Goal: Information Seeking & Learning: Learn about a topic

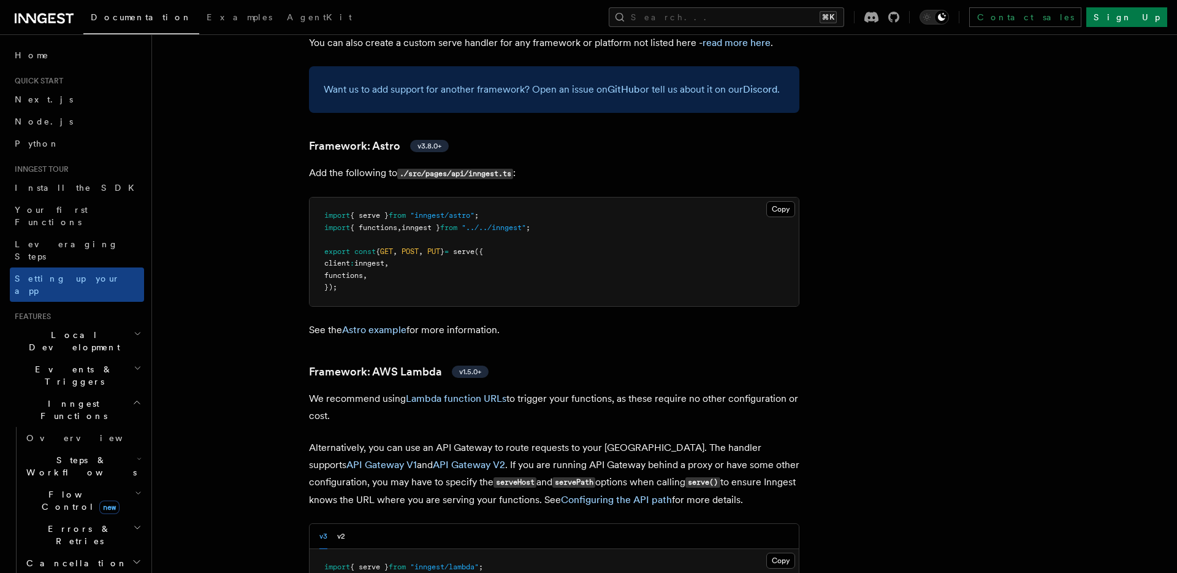
scroll to position [983, 0]
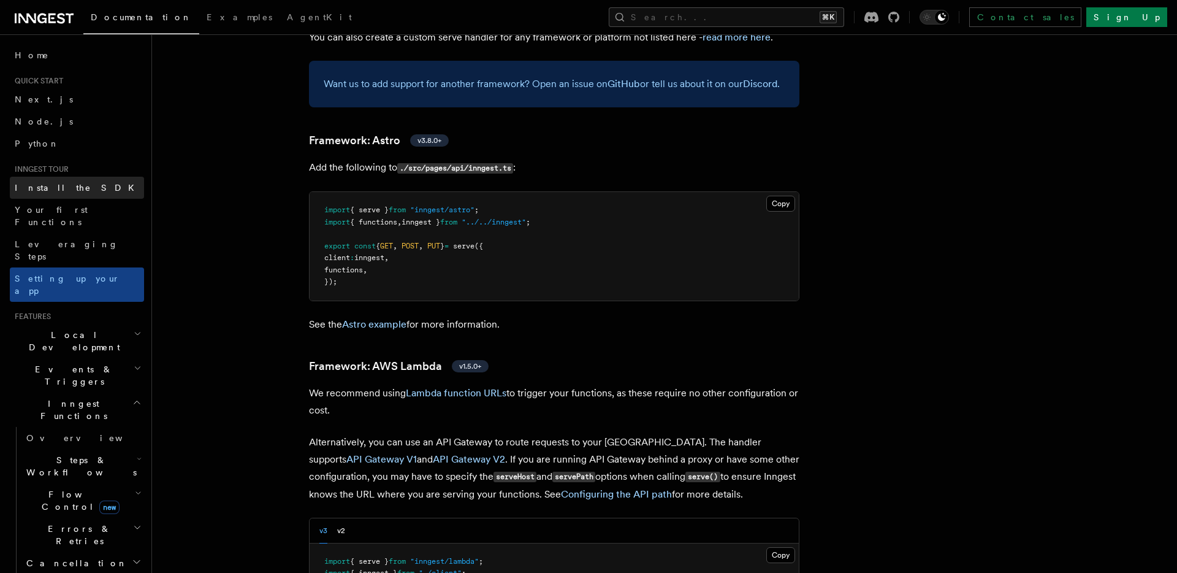
click at [71, 190] on link "Install the SDK" at bounding box center [77, 188] width 134 height 22
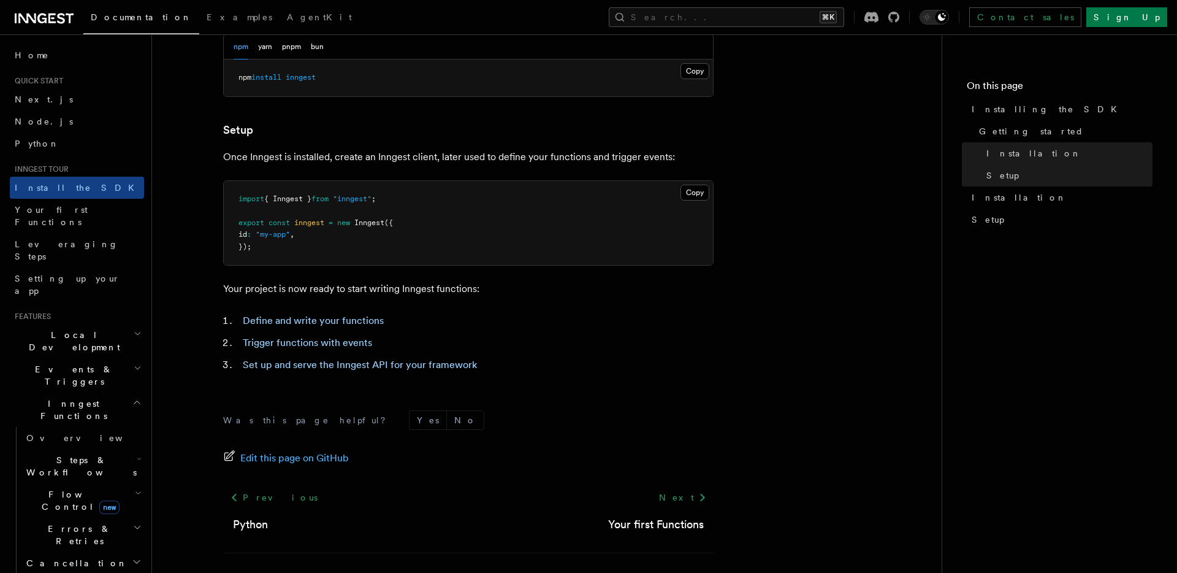
scroll to position [447, 0]
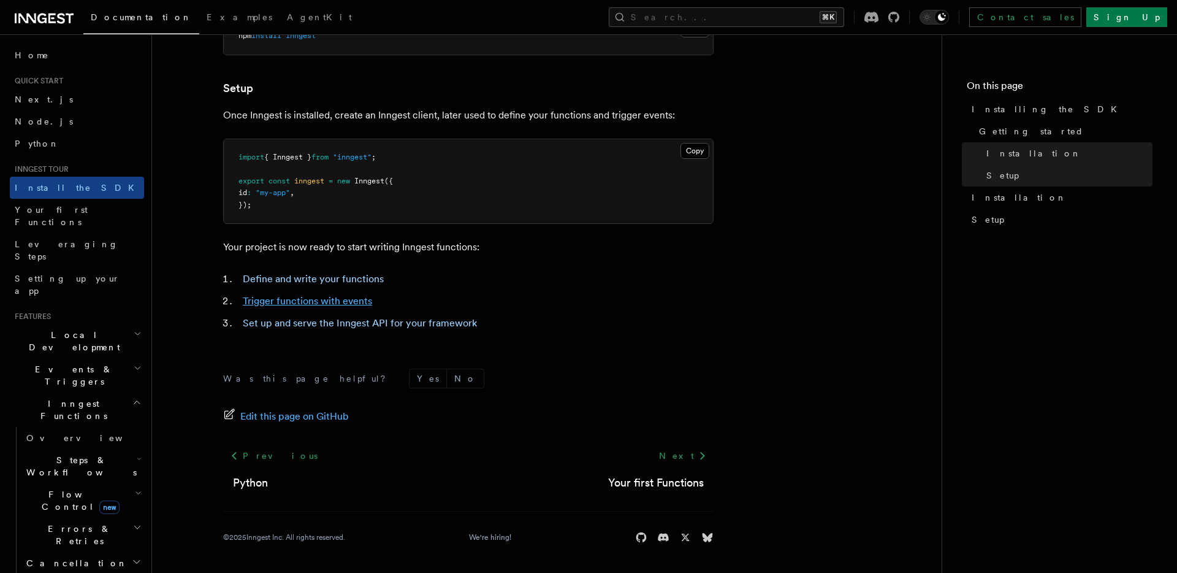
click at [332, 299] on link "Trigger functions with events" at bounding box center [307, 301] width 129 height 12
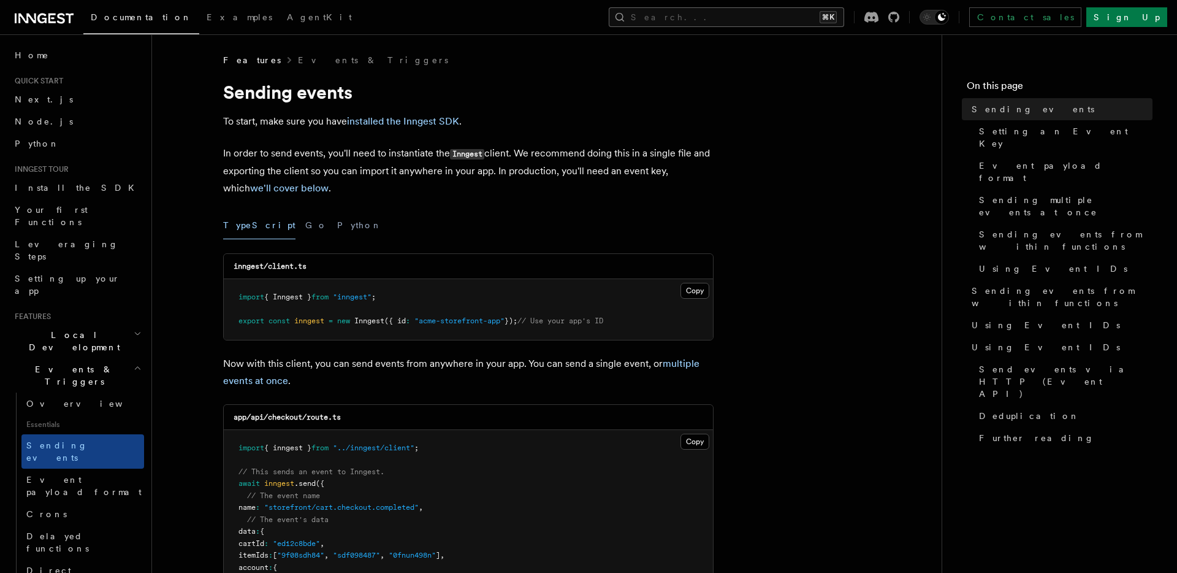
click at [790, 11] on button "Search... ⌘K" at bounding box center [726, 17] width 235 height 20
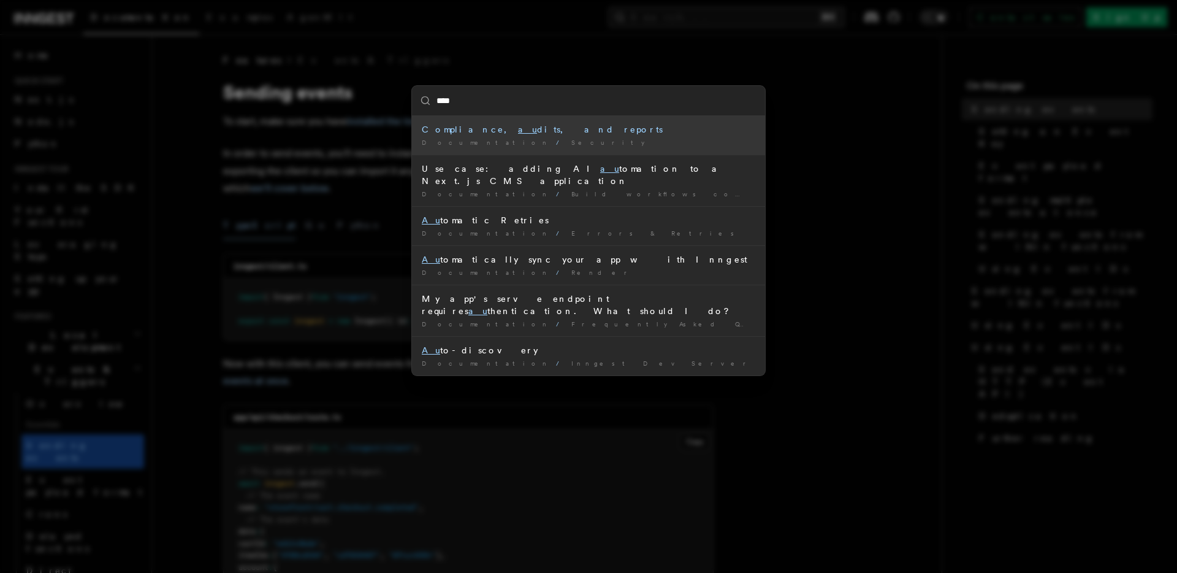
type input "*****"
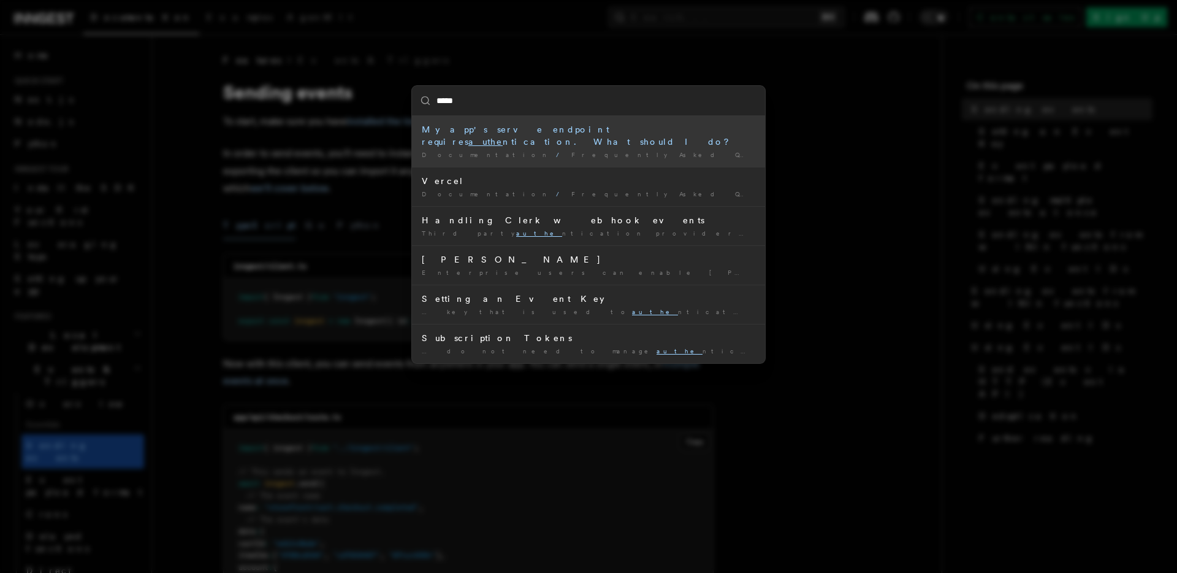
click at [516, 133] on div "My app's serve endpoint requires authe ntication. What should I do?" at bounding box center [589, 135] width 334 height 25
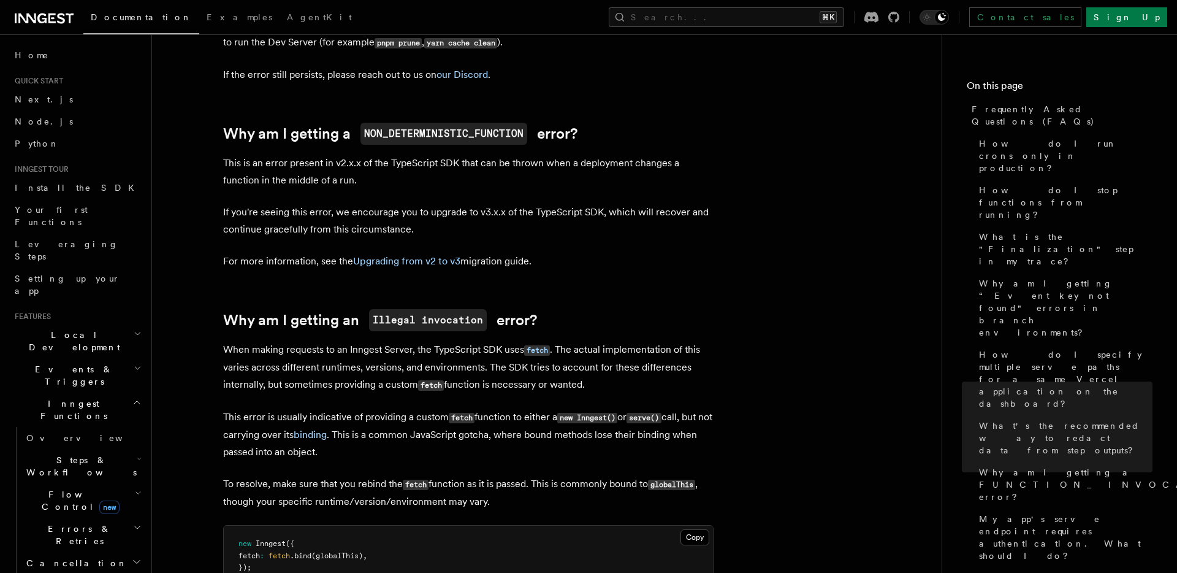
scroll to position [1927, 0]
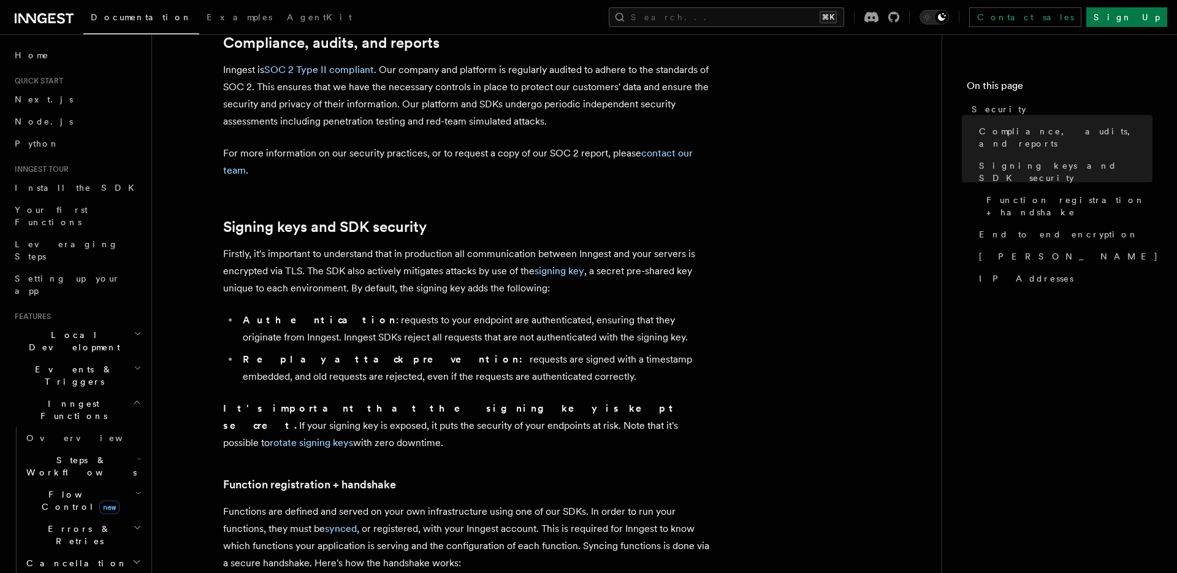
scroll to position [171, 0]
click at [556, 267] on link "signing key" at bounding box center [560, 269] width 50 height 12
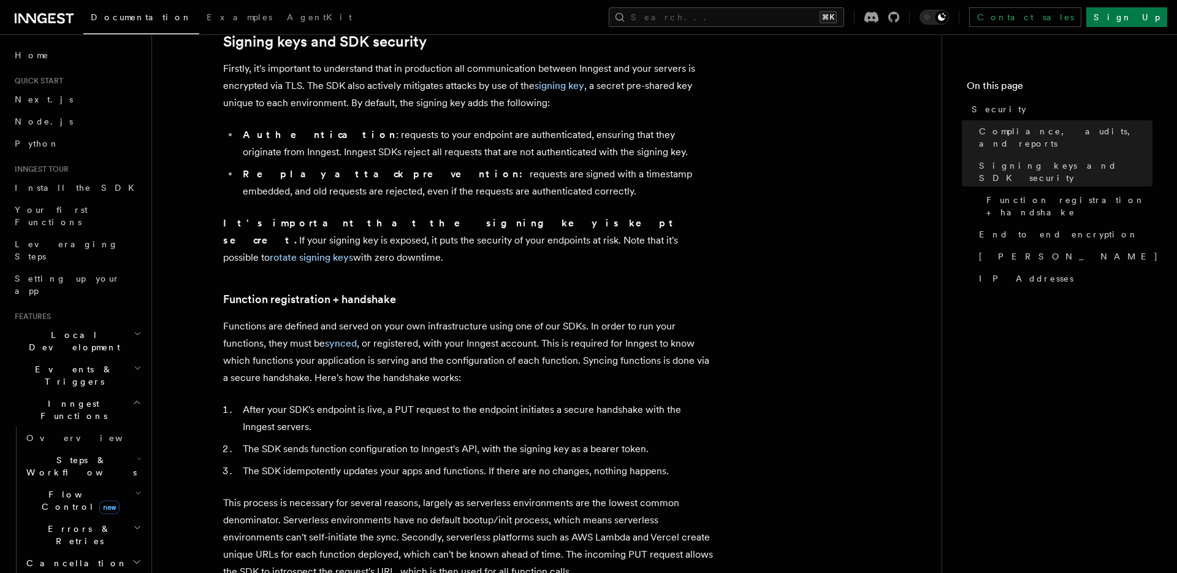
scroll to position [359, 0]
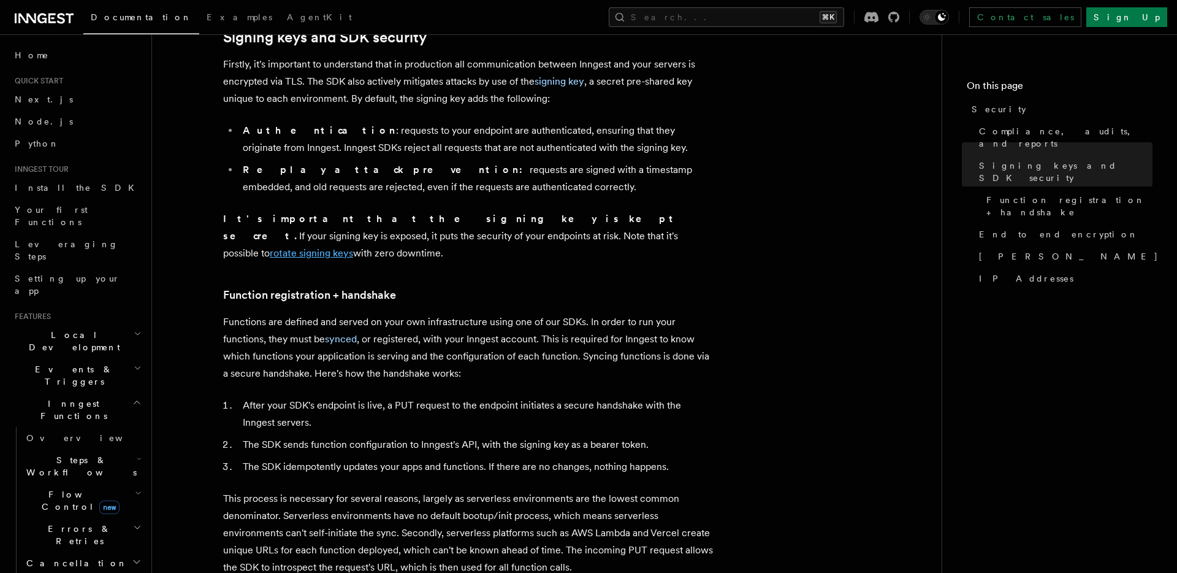
click at [353, 247] on link "rotate signing keys" at bounding box center [311, 253] width 83 height 12
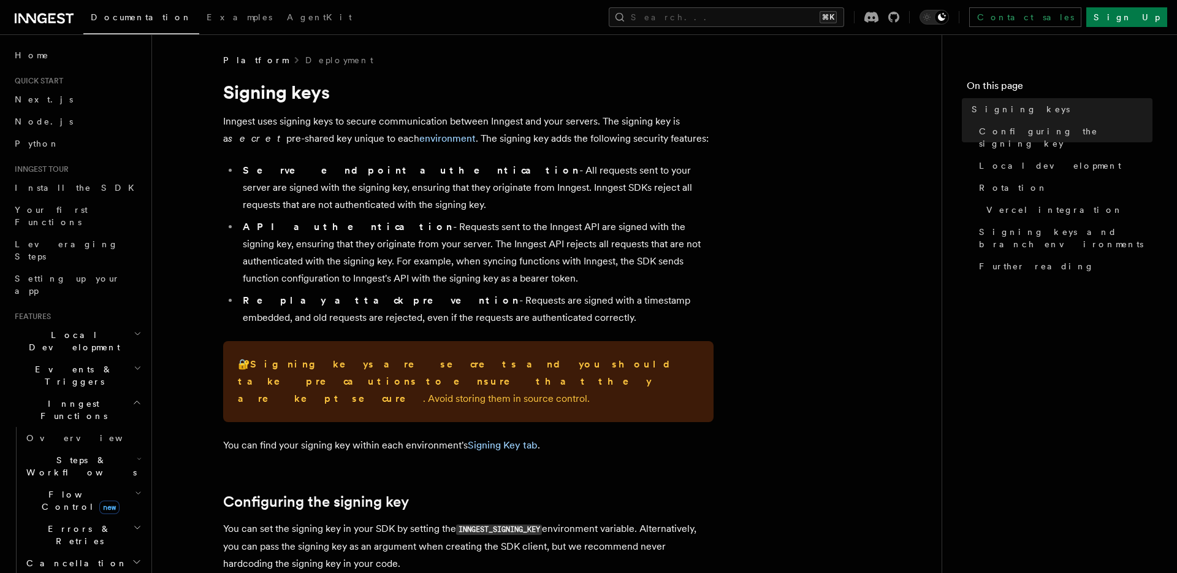
drag, startPoint x: 742, startPoint y: 259, endPoint x: 804, endPoint y: 257, distance: 61.9
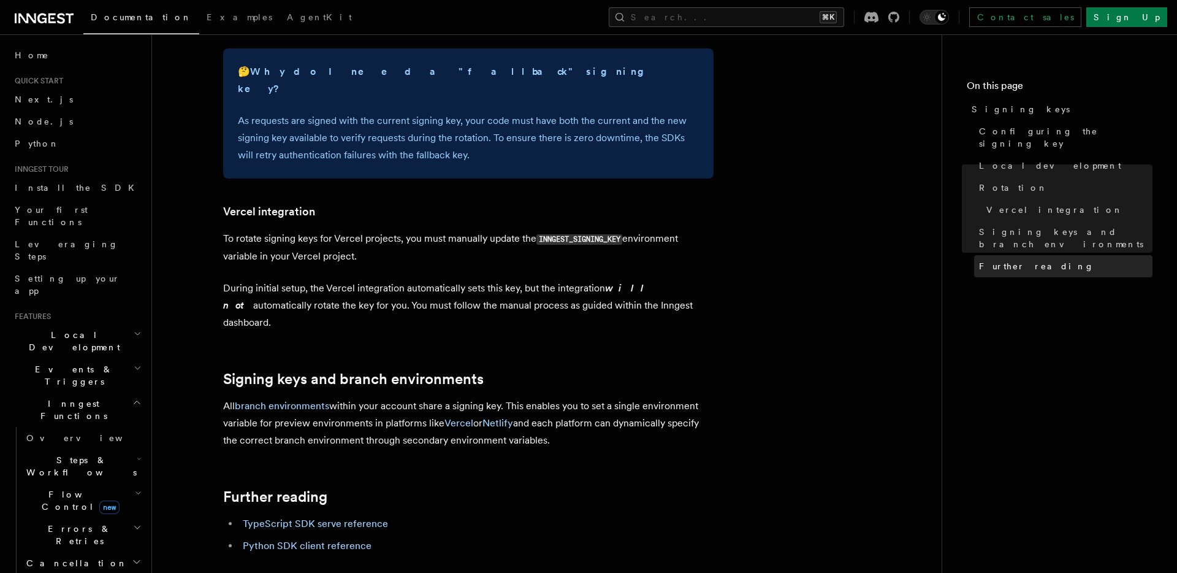
scroll to position [1110, 0]
